Goal: Task Accomplishment & Management: Manage account settings

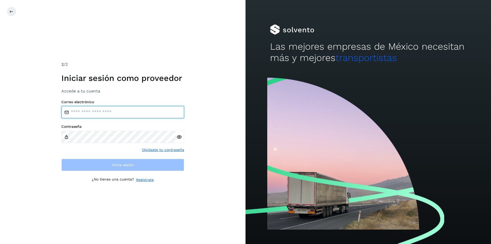
type input "**********"
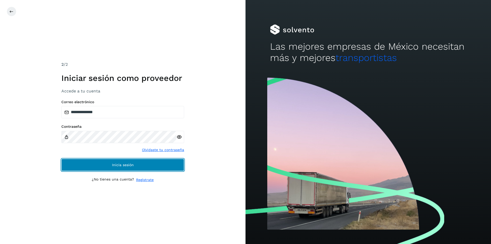
click at [113, 163] on span "Inicia sesión" at bounding box center [123, 165] width 22 height 4
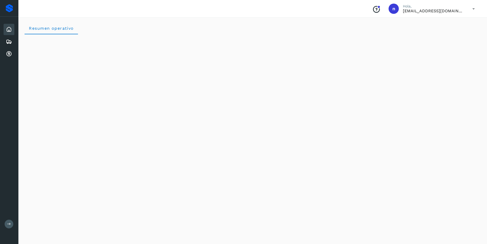
click at [8, 28] on icon at bounding box center [9, 29] width 6 height 6
click at [9, 39] on icon at bounding box center [9, 42] width 6 height 6
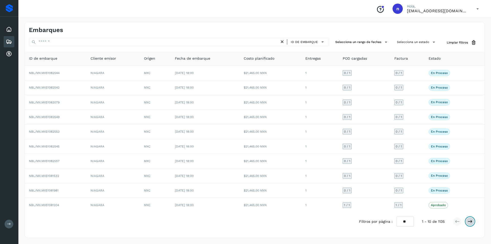
click at [471, 220] on icon at bounding box center [469, 221] width 5 height 5
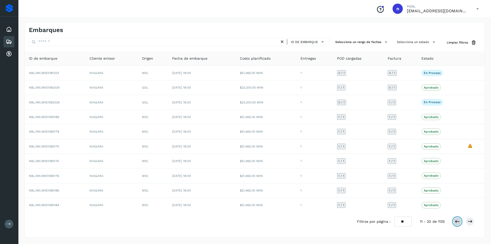
click at [456, 221] on icon at bounding box center [457, 221] width 5 height 5
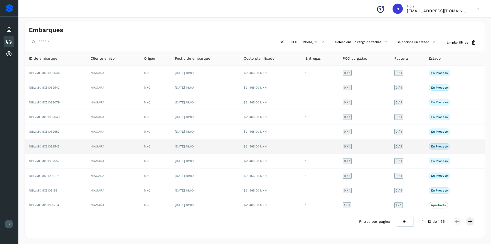
click at [50, 145] on span "NBL/MX.MX51082545" at bounding box center [44, 146] width 31 height 4
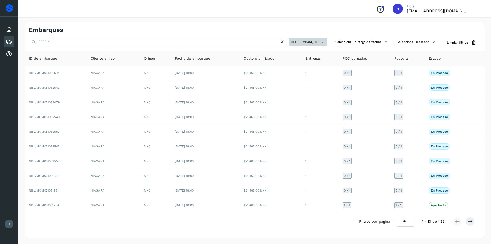
click at [307, 43] on span "ID de embarque" at bounding box center [304, 42] width 27 height 5
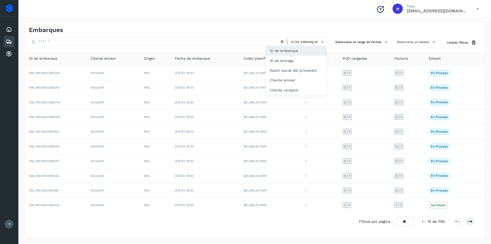
click at [217, 228] on div at bounding box center [245, 122] width 491 height 244
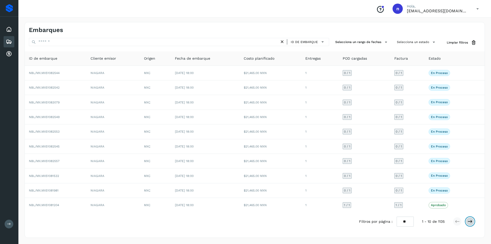
click at [472, 221] on icon at bounding box center [469, 221] width 5 height 5
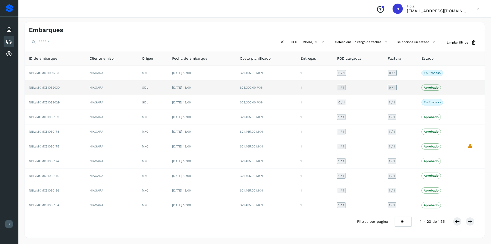
click at [50, 87] on span "NBL/MX.MX51082030" at bounding box center [44, 88] width 31 height 4
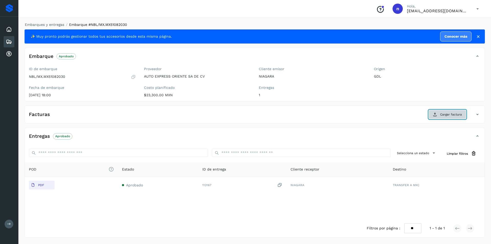
click at [445, 113] on span "Cargar factura" at bounding box center [451, 114] width 22 height 5
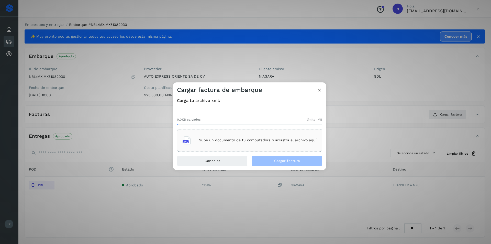
click at [237, 137] on div "Sube un documento de tu computadora o arrastra el archivo aquí" at bounding box center [250, 140] width 134 height 14
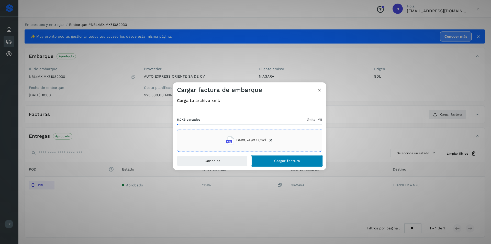
click at [277, 159] on span "Cargar factura" at bounding box center [287, 161] width 26 height 4
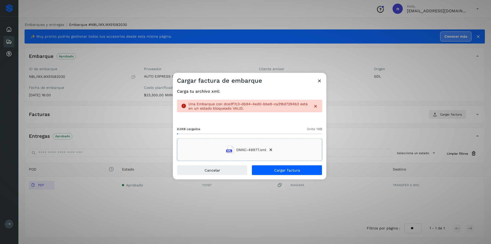
click at [318, 80] on icon at bounding box center [319, 80] width 5 height 5
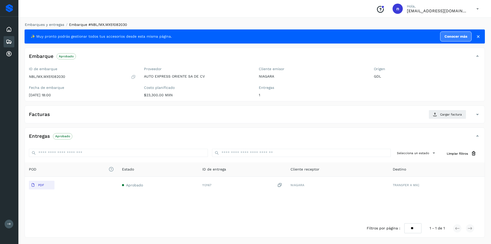
click at [7, 42] on icon at bounding box center [9, 42] width 6 height 6
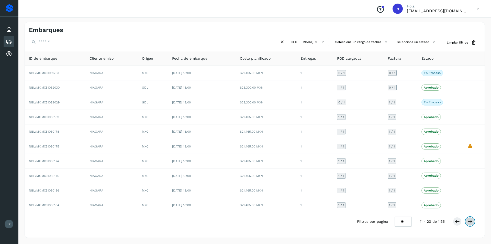
click at [470, 221] on icon at bounding box center [469, 221] width 5 height 5
click at [457, 220] on icon at bounding box center [457, 221] width 5 height 5
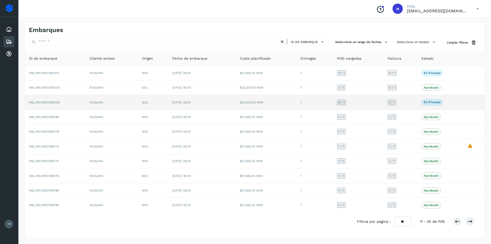
click at [50, 101] on span "NBL/MX.MX51082029" at bounding box center [44, 102] width 31 height 4
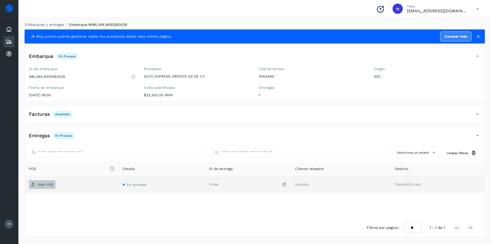
click at [43, 185] on p "Subir POD" at bounding box center [45, 185] width 15 height 4
click at [59, 113] on p "Aceptada" at bounding box center [62, 114] width 15 height 4
click at [477, 115] on icon at bounding box center [477, 114] width 6 height 6
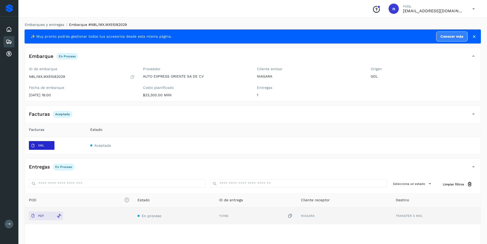
click at [40, 144] on p "XML" at bounding box center [41, 145] width 6 height 4
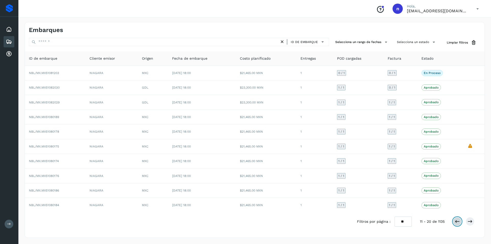
click at [457, 219] on icon at bounding box center [457, 221] width 5 height 5
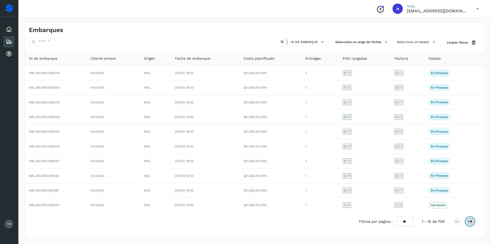
click at [472, 222] on icon at bounding box center [469, 221] width 5 height 5
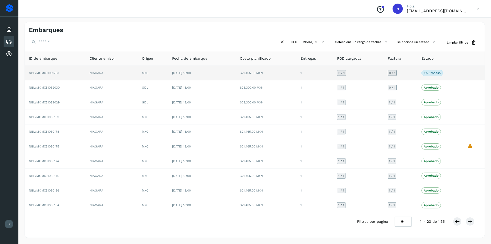
click at [47, 72] on span "NBL/MX.MX51081203" at bounding box center [44, 73] width 30 height 4
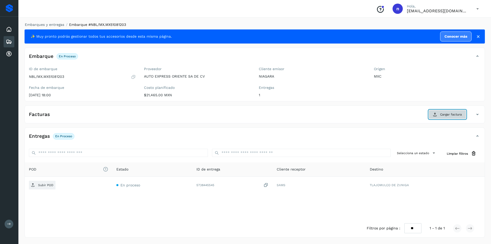
click at [446, 114] on span "Cargar factura" at bounding box center [451, 114] width 22 height 5
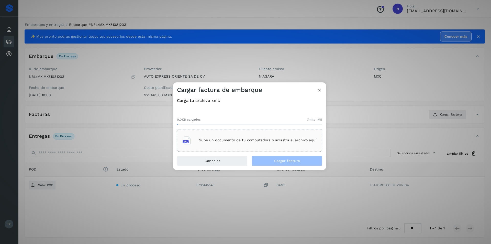
click at [262, 139] on p "Sube un documento de tu computadora o arrastra el archivo aquí" at bounding box center [258, 140] width 118 height 4
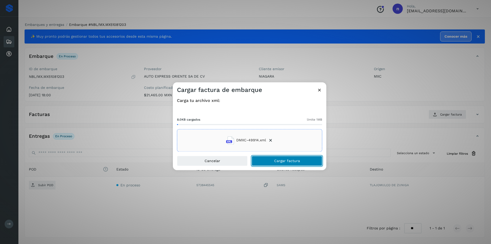
click at [292, 160] on span "Cargar factura" at bounding box center [287, 161] width 26 height 4
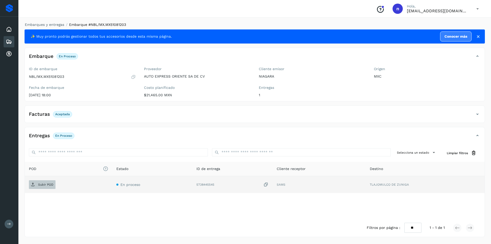
click at [42, 183] on p "Subir POD" at bounding box center [45, 185] width 15 height 4
click at [6, 40] on icon at bounding box center [9, 42] width 6 height 6
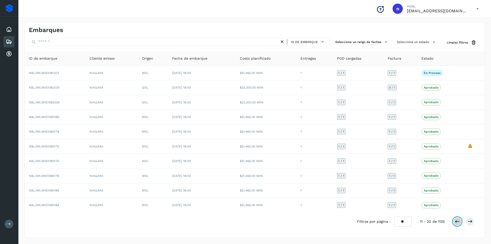
click at [457, 221] on icon at bounding box center [457, 221] width 5 height 5
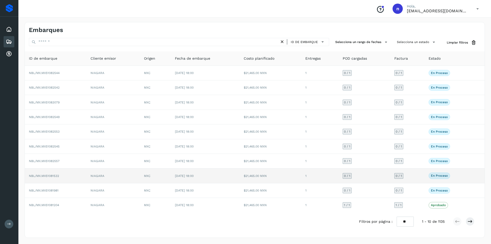
click at [48, 176] on span "NBL/MX.MX51081532" at bounding box center [44, 176] width 30 height 4
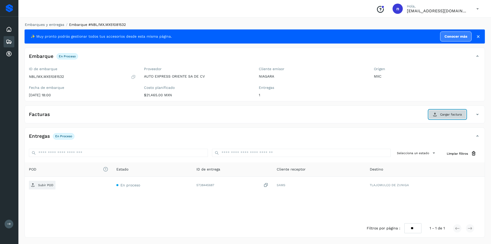
click at [445, 112] on button "Cargar factura" at bounding box center [448, 114] width 38 height 9
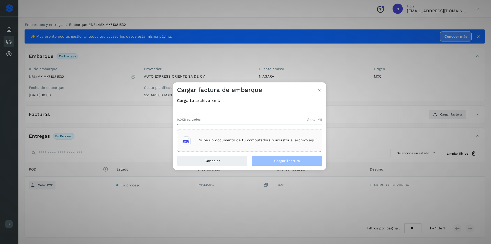
click at [246, 138] on div "Sube un documento de tu computadora o arrastra el archivo aquí" at bounding box center [250, 140] width 134 height 14
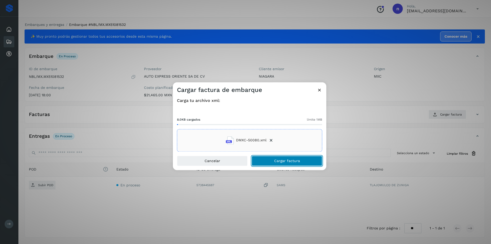
click at [284, 158] on button "Cargar factura" at bounding box center [287, 160] width 71 height 10
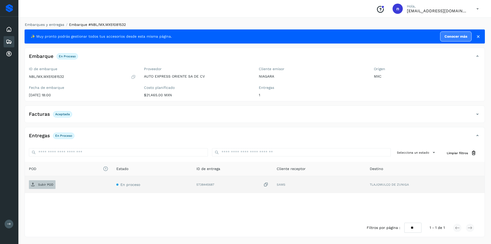
click at [42, 182] on span "Subir POD" at bounding box center [42, 184] width 27 height 8
click at [8, 39] on icon at bounding box center [9, 42] width 6 height 6
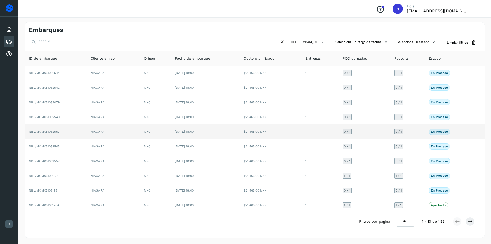
click at [55, 129] on td "NBL/MX.MX51082553" at bounding box center [56, 131] width 62 height 15
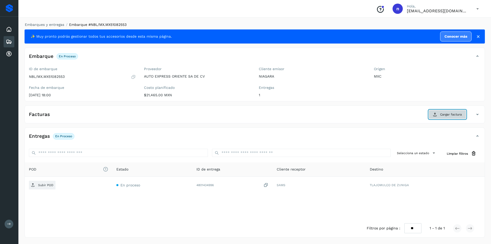
click at [447, 111] on button "Cargar factura" at bounding box center [448, 114] width 38 height 9
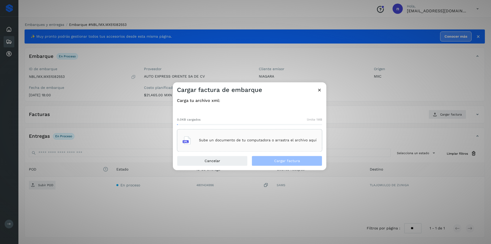
click at [249, 137] on div "Sube un documento de tu computadora o arrastra el archivo aquí" at bounding box center [250, 140] width 134 height 14
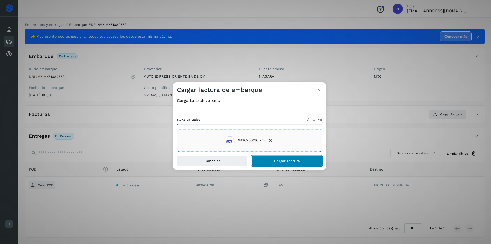
click at [283, 159] on span "Cargar factura" at bounding box center [287, 161] width 26 height 4
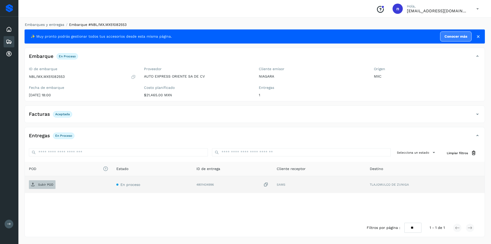
click at [42, 184] on p "Subir POD" at bounding box center [45, 185] width 15 height 4
click at [44, 184] on p "PDF" at bounding box center [41, 185] width 6 height 4
